Goal: Find specific page/section

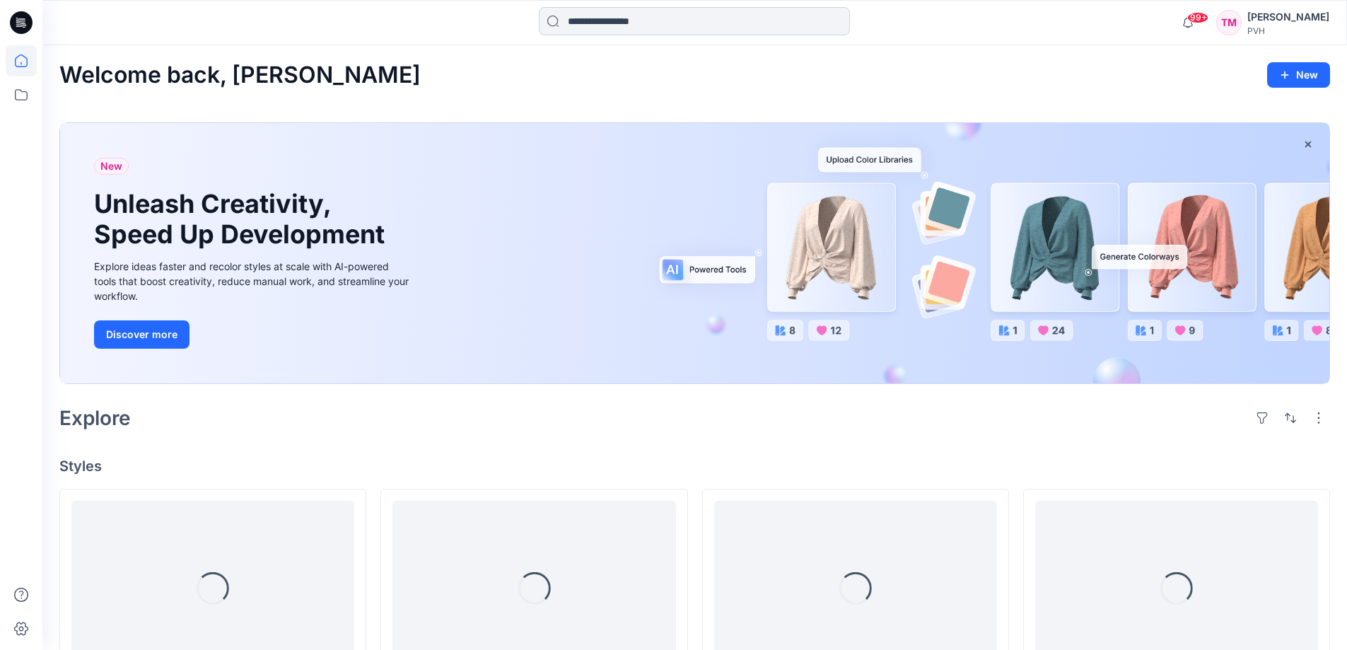
click at [601, 23] on input at bounding box center [694, 21] width 311 height 28
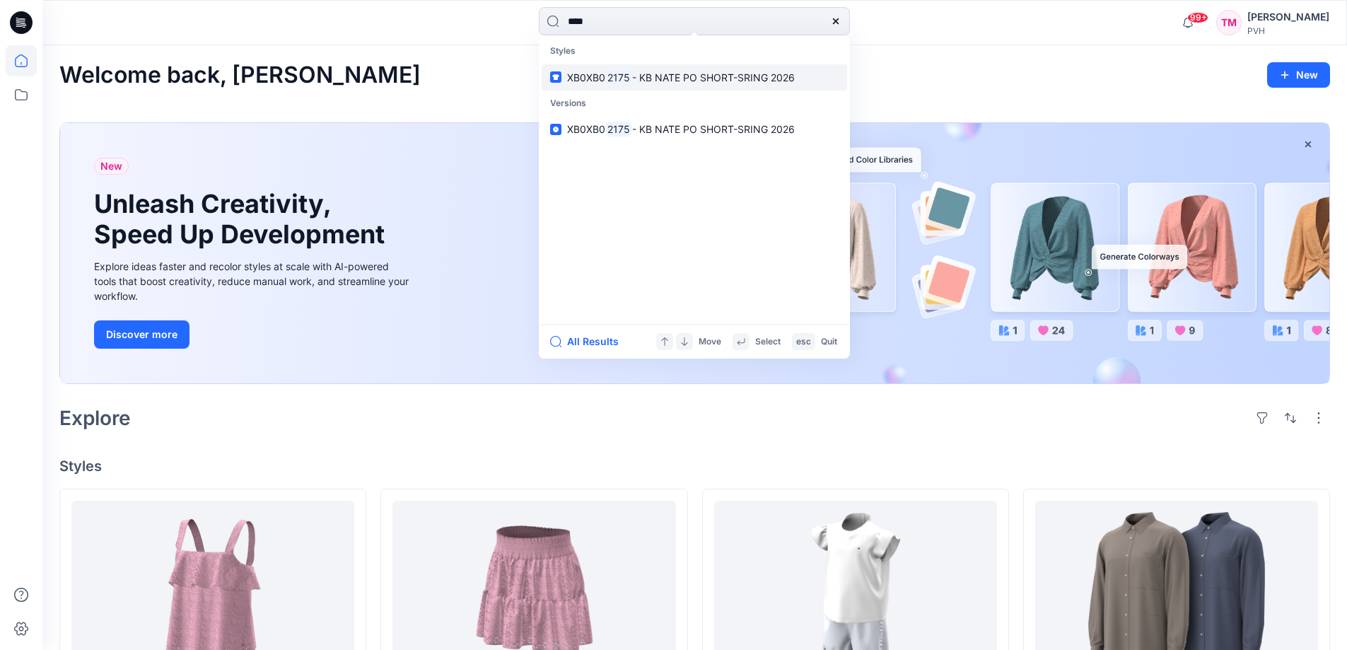
type input "****"
click at [671, 81] on span "- KB NATE PO SHORT-SRING 2026" at bounding box center [713, 77] width 163 height 12
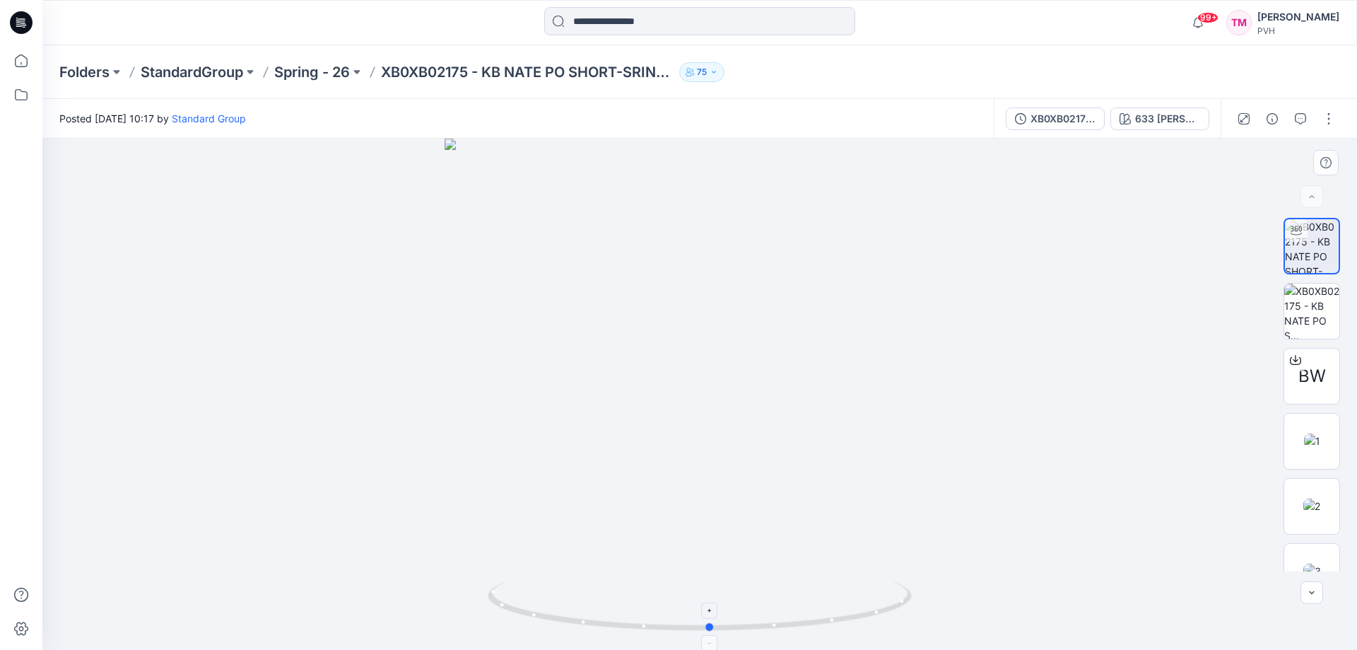
drag, startPoint x: 716, startPoint y: 633, endPoint x: 727, endPoint y: 632, distance: 10.6
click at [727, 632] on icon at bounding box center [702, 607] width 428 height 53
drag, startPoint x: 710, startPoint y: 634, endPoint x: 729, endPoint y: 620, distance: 23.8
click at [729, 620] on div at bounding box center [699, 394] width 1315 height 511
